Goal: Task Accomplishment & Management: Manage account settings

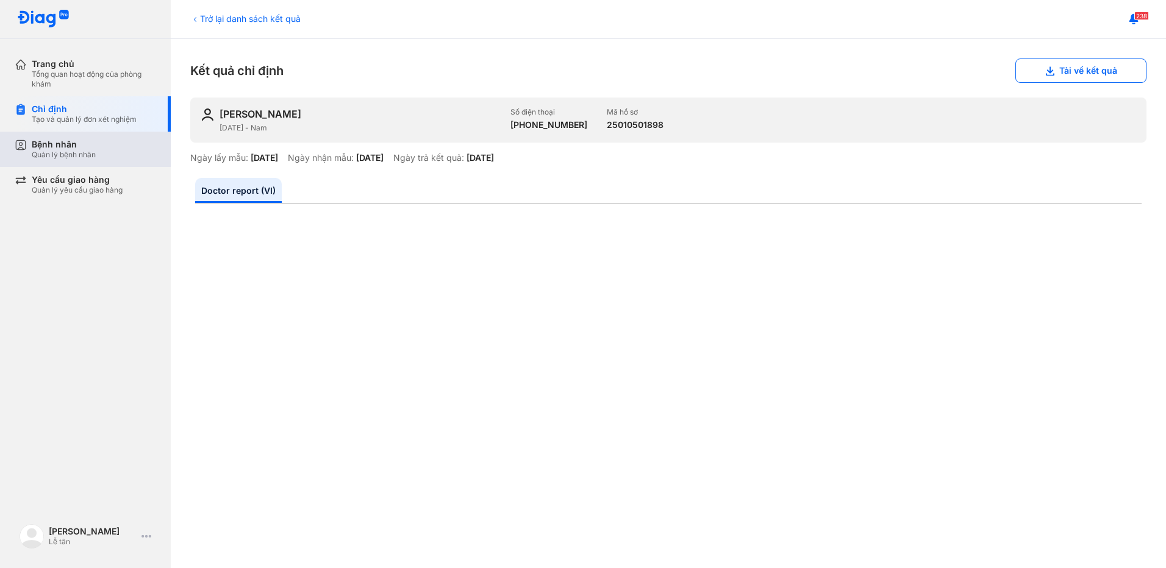
click at [88, 156] on div "Quản lý bệnh nhân" at bounding box center [64, 155] width 64 height 10
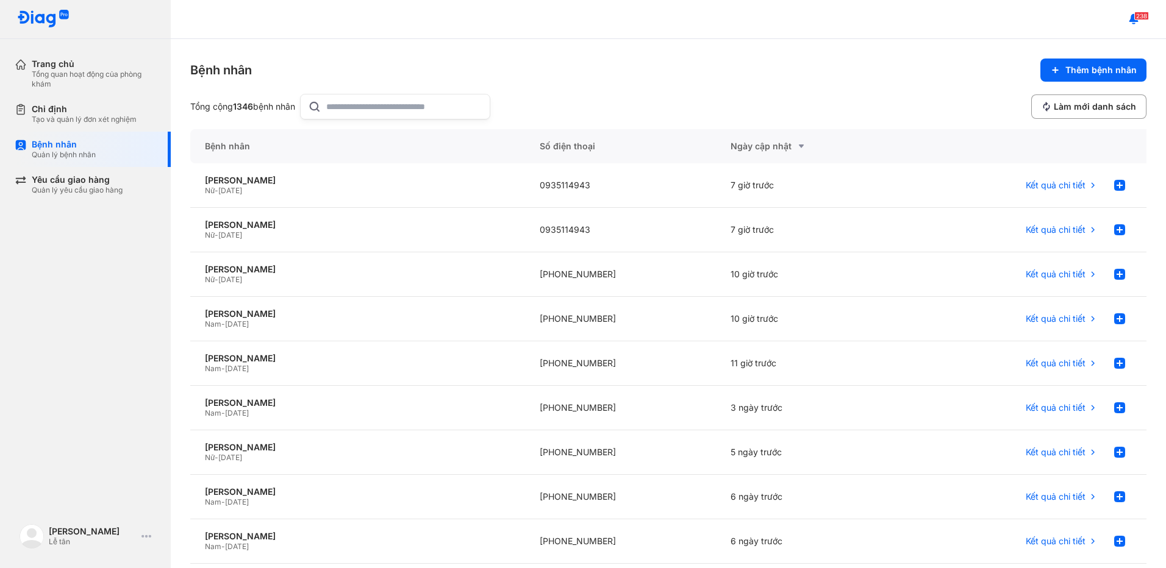
click at [405, 115] on input "text" at bounding box center [404, 106] width 156 height 24
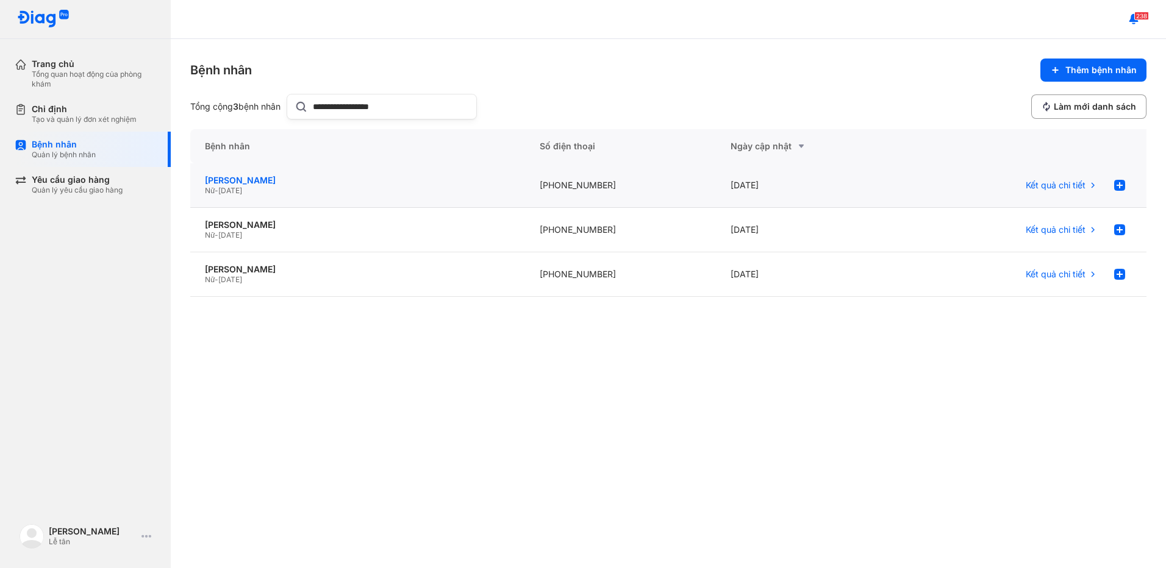
type input "**********"
click at [402, 175] on div "[PERSON_NAME]" at bounding box center [357, 180] width 305 height 11
